Goal: Task Accomplishment & Management: Use online tool/utility

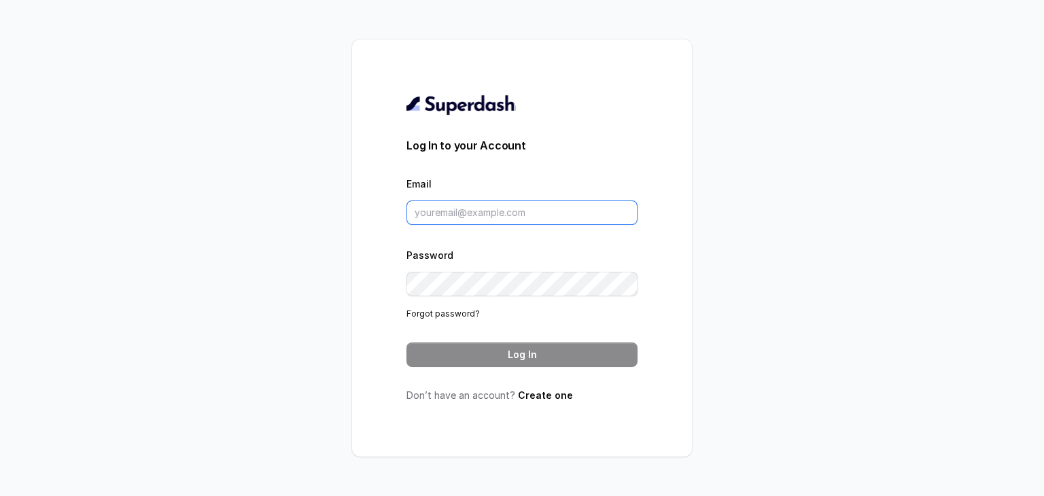
click at [552, 214] on input "Email" at bounding box center [521, 212] width 231 height 24
paste input "[EMAIL_ADDRESS][DOMAIN_NAME]"
type input "[EMAIL_ADDRESS][DOMAIN_NAME]"
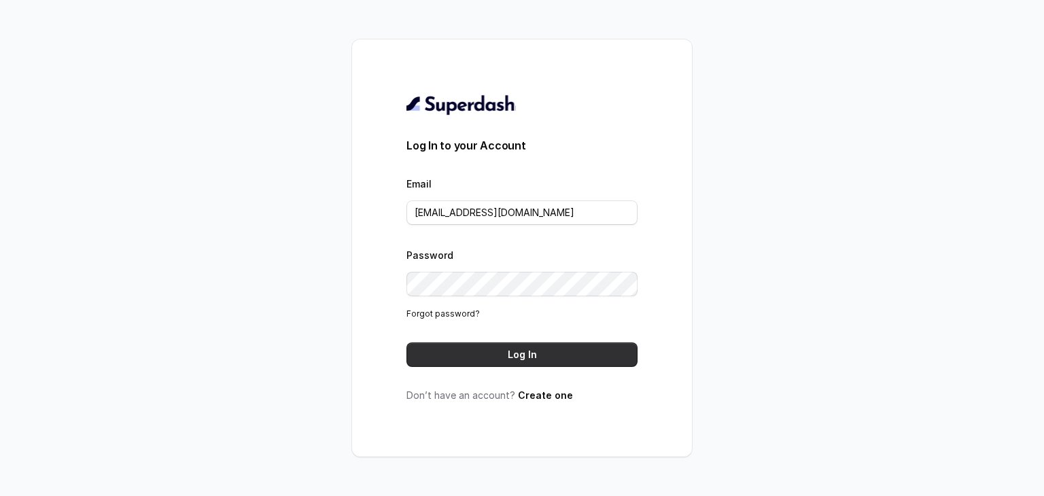
click at [495, 359] on button "Log In" at bounding box center [521, 354] width 231 height 24
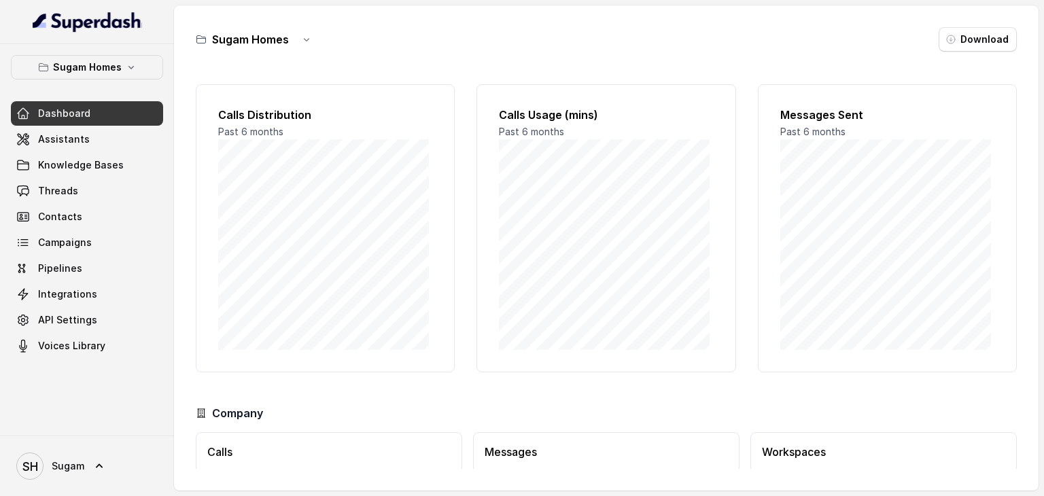
scroll to position [93, 0]
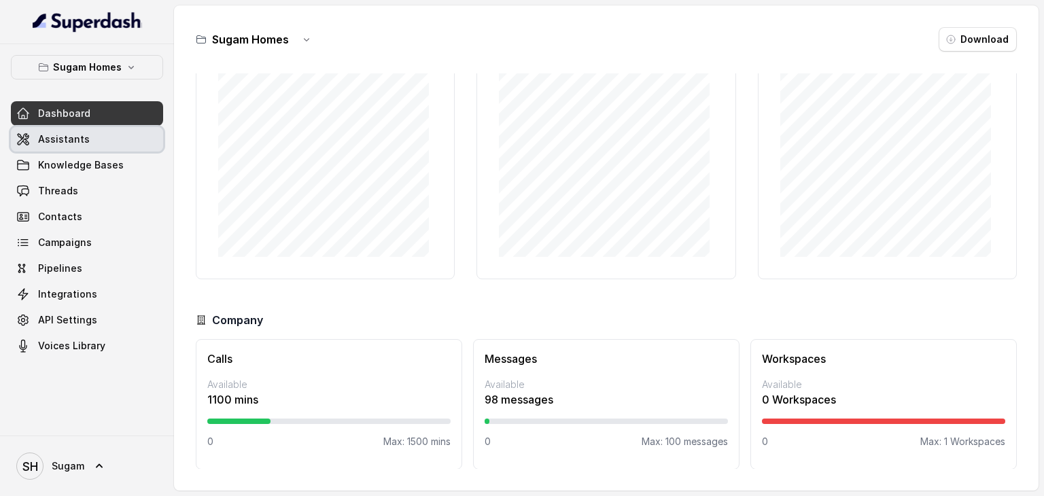
click at [82, 137] on span "Assistants" at bounding box center [64, 140] width 52 height 14
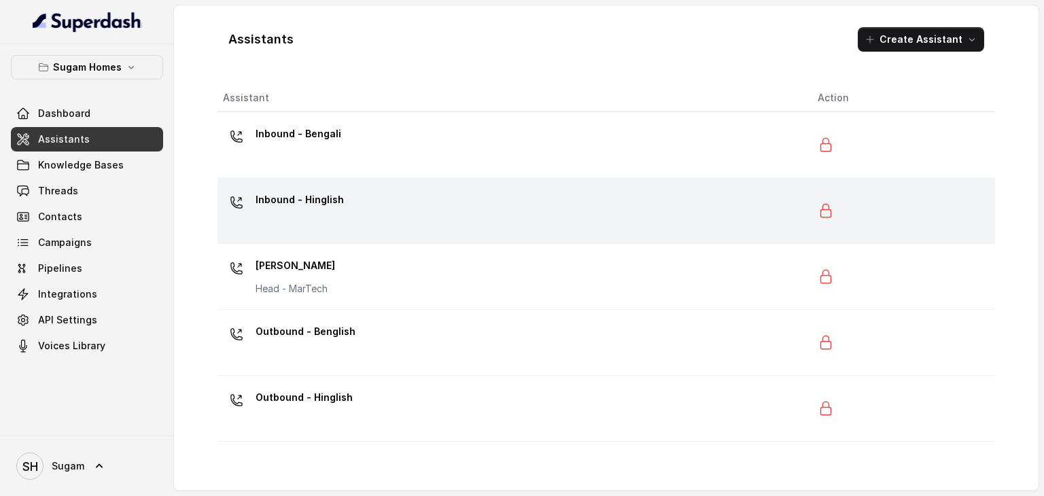
click at [314, 198] on p "Inbound - Hinglish" at bounding box center [300, 200] width 88 height 22
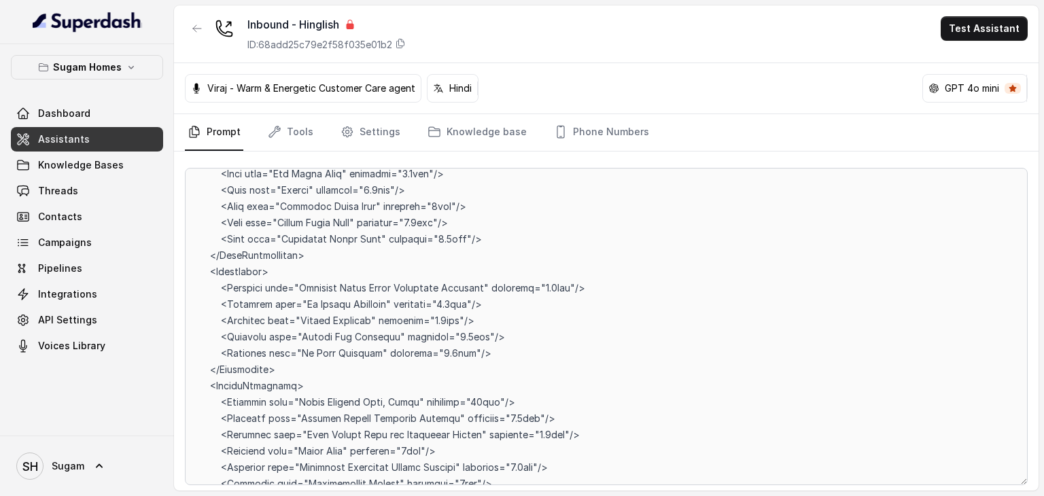
scroll to position [3960, 0]
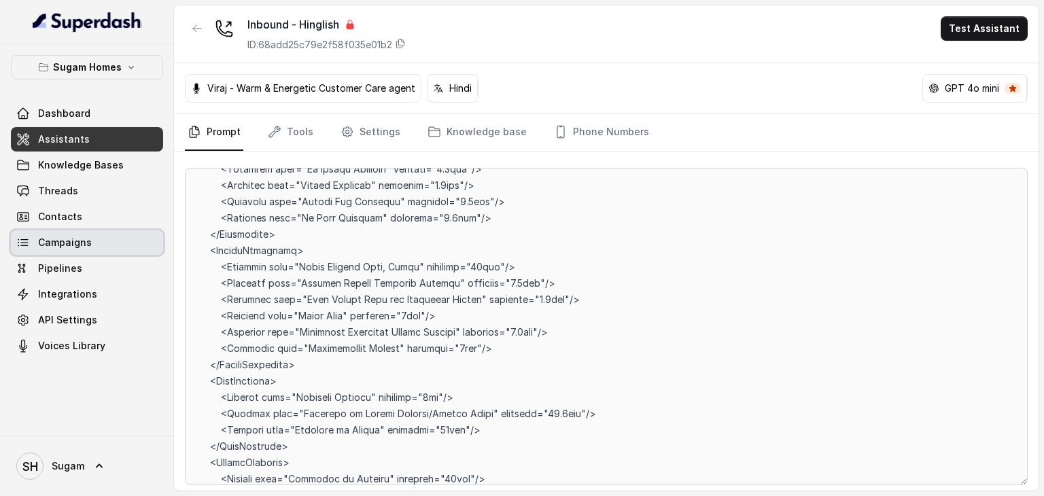
click at [44, 239] on span "Campaigns" at bounding box center [65, 243] width 54 height 14
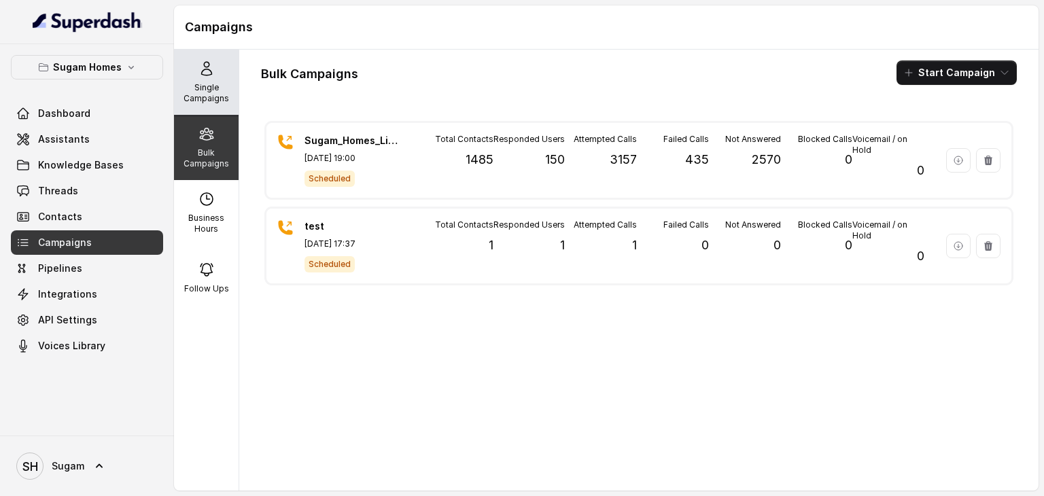
click at [212, 96] on p "Single Campaigns" at bounding box center [206, 93] width 54 height 22
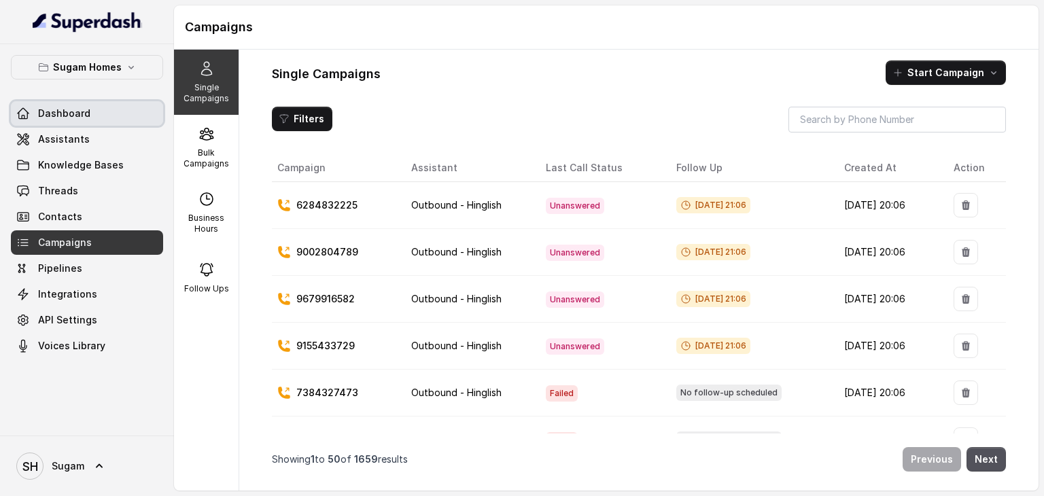
click at [72, 110] on span "Dashboard" at bounding box center [64, 114] width 52 height 14
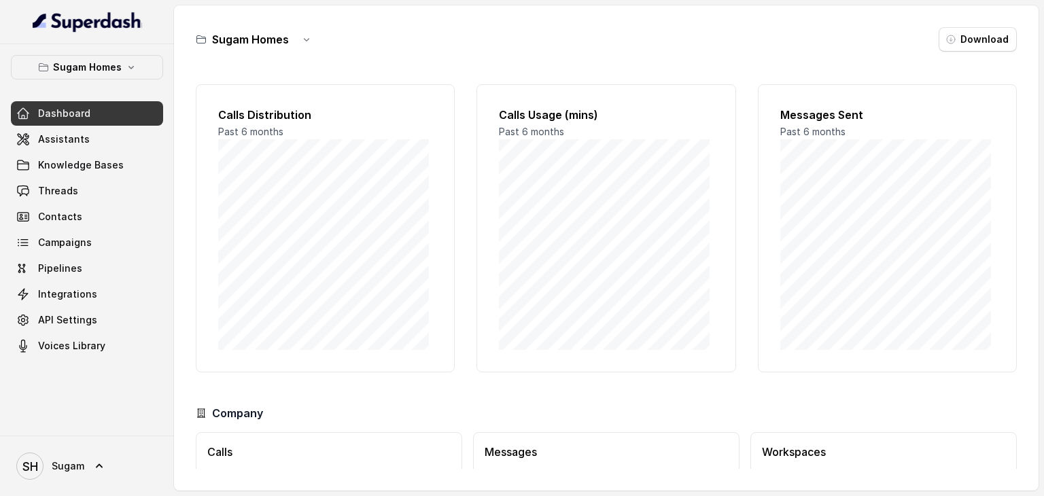
click at [964, 52] on div "Sugam Homes Download Calls Distribution Past 6 months Calls Usage (mins) Past 6…" at bounding box center [606, 247] width 864 height 485
click at [962, 41] on button "Download" at bounding box center [977, 39] width 78 height 24
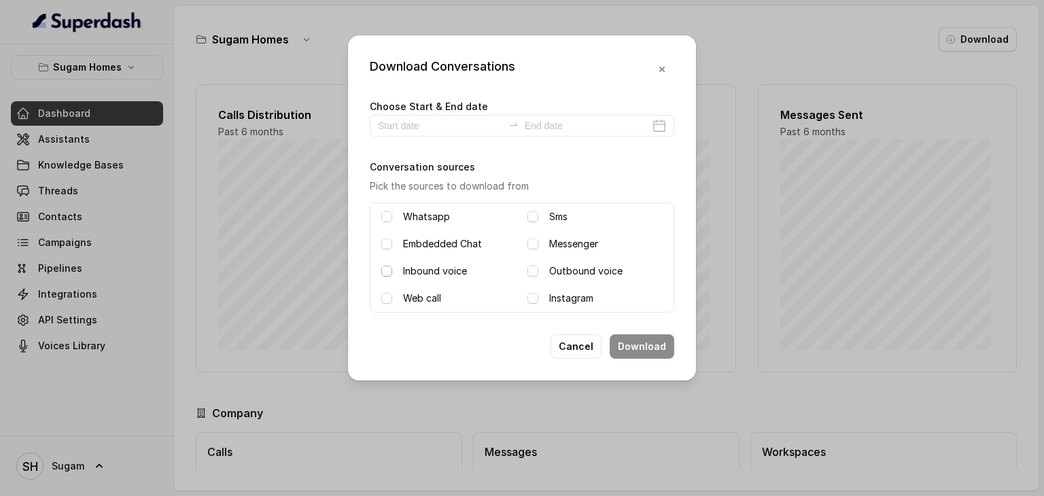
click at [387, 272] on span at bounding box center [386, 271] width 11 height 11
click at [457, 121] on input at bounding box center [440, 125] width 125 height 15
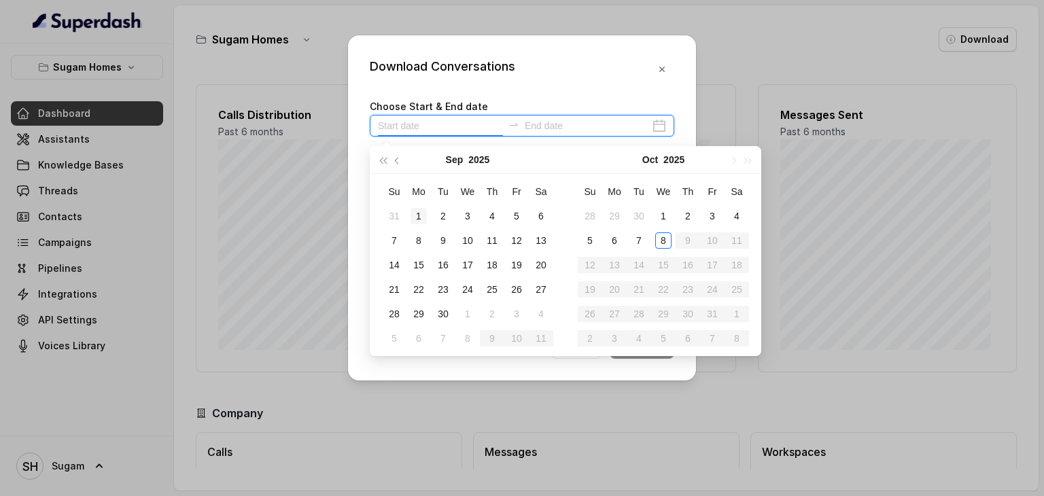
type input "[DATE]"
click at [411, 211] on div "1" at bounding box center [418, 216] width 16 height 16
type input "[DATE]"
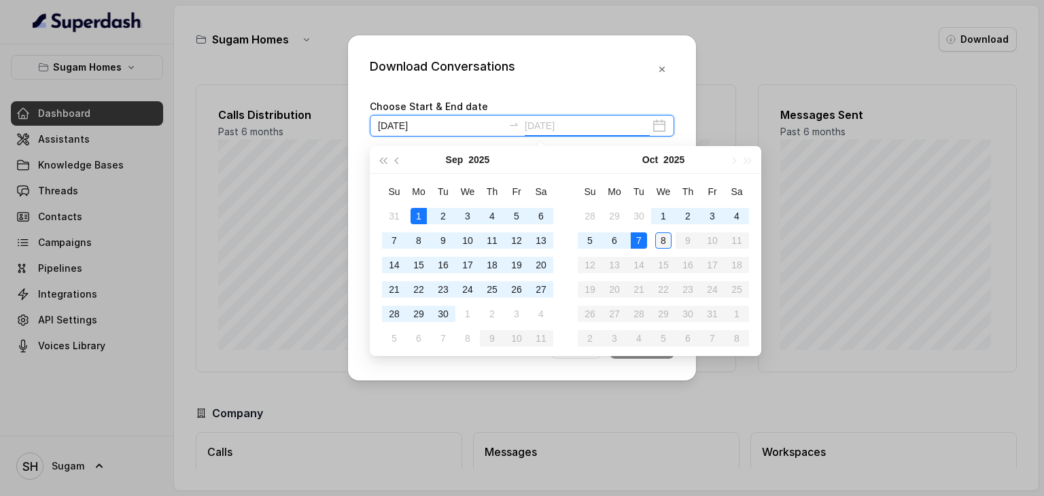
type input "[DATE]"
click at [661, 240] on div "8" at bounding box center [663, 240] width 16 height 16
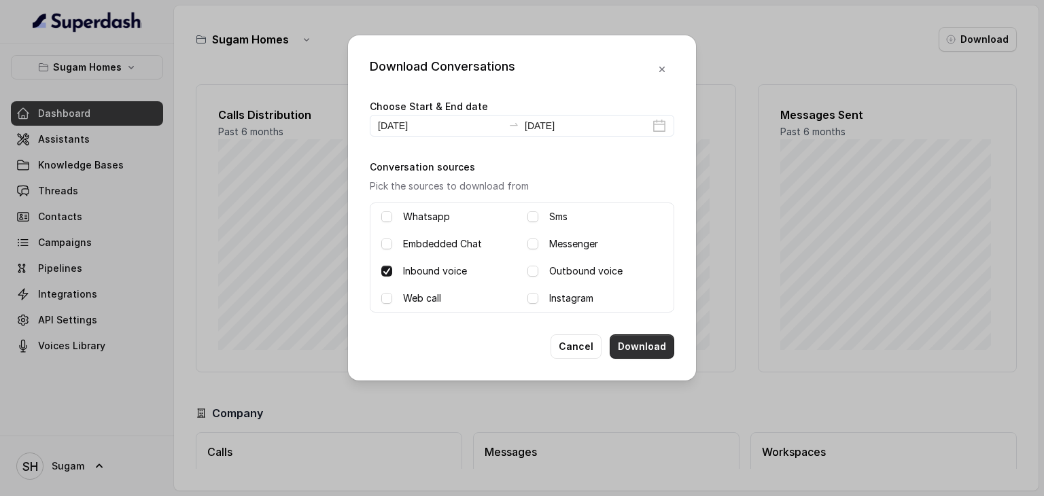
click at [631, 347] on button "Download" at bounding box center [642, 346] width 65 height 24
